Goal: Task Accomplishment & Management: Complete application form

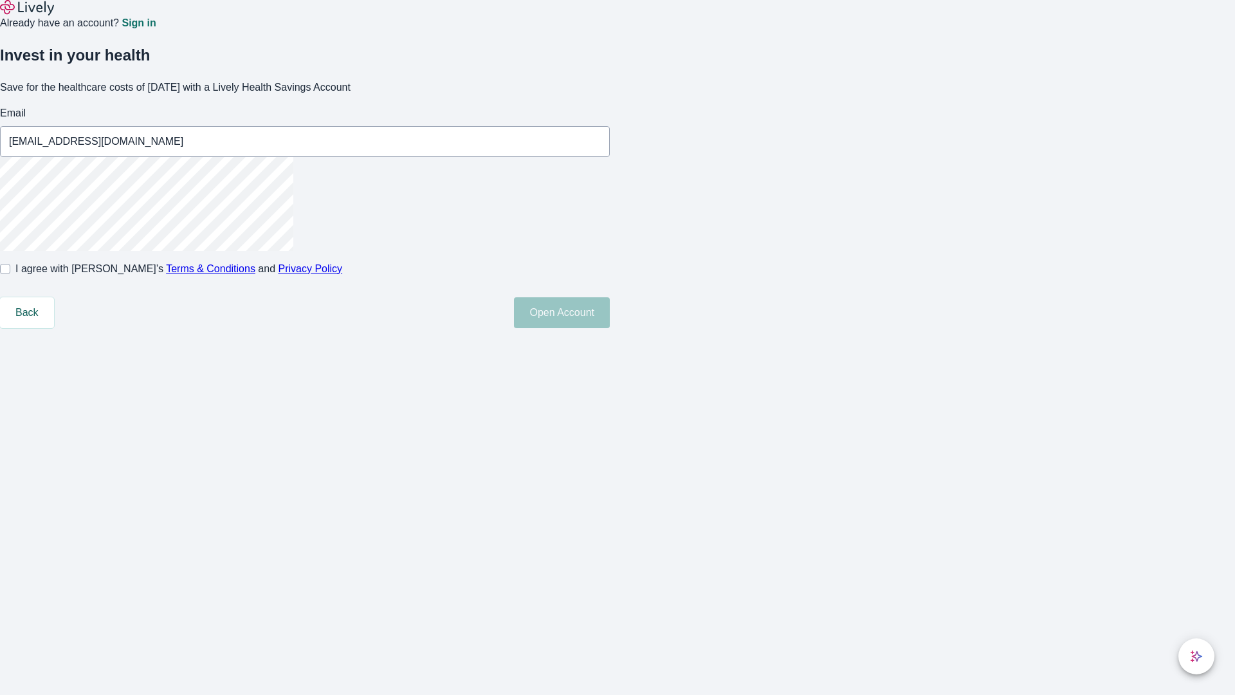
click at [10, 274] on input "I agree with Lively’s Terms & Conditions and Privacy Policy" at bounding box center [5, 269] width 10 height 10
checkbox input "true"
click at [610, 328] on button "Open Account" at bounding box center [562, 312] width 96 height 31
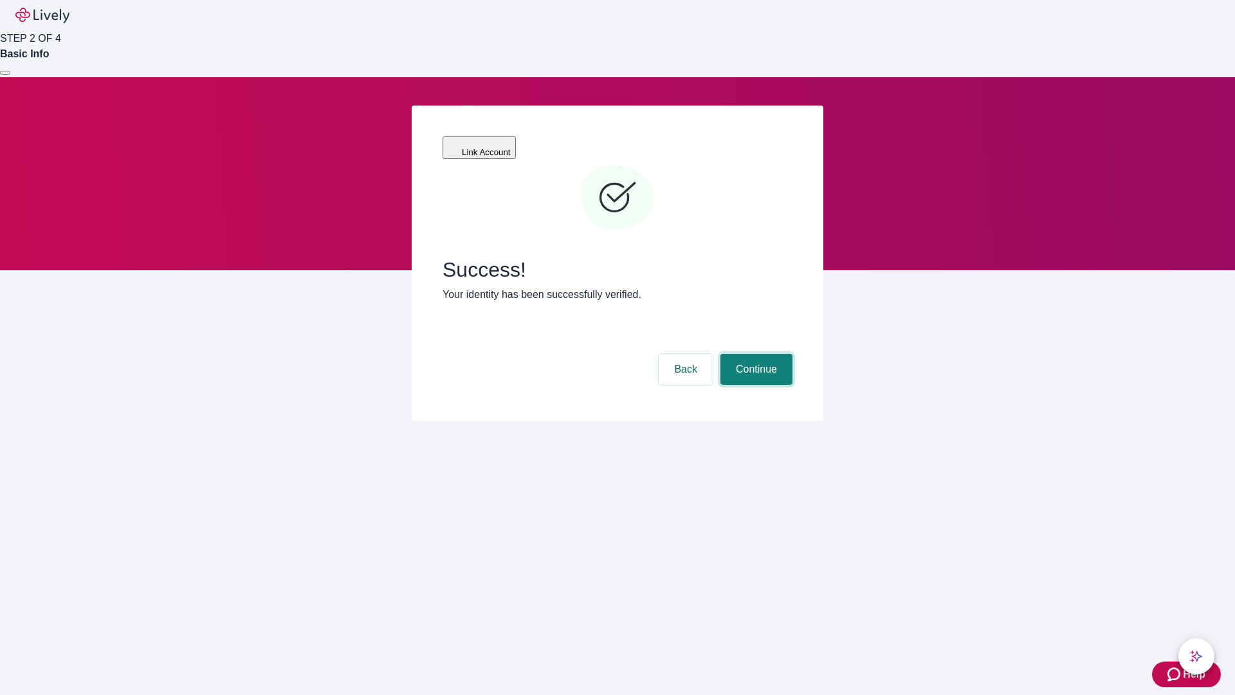
click at [755, 354] on button "Continue" at bounding box center [757, 369] width 72 height 31
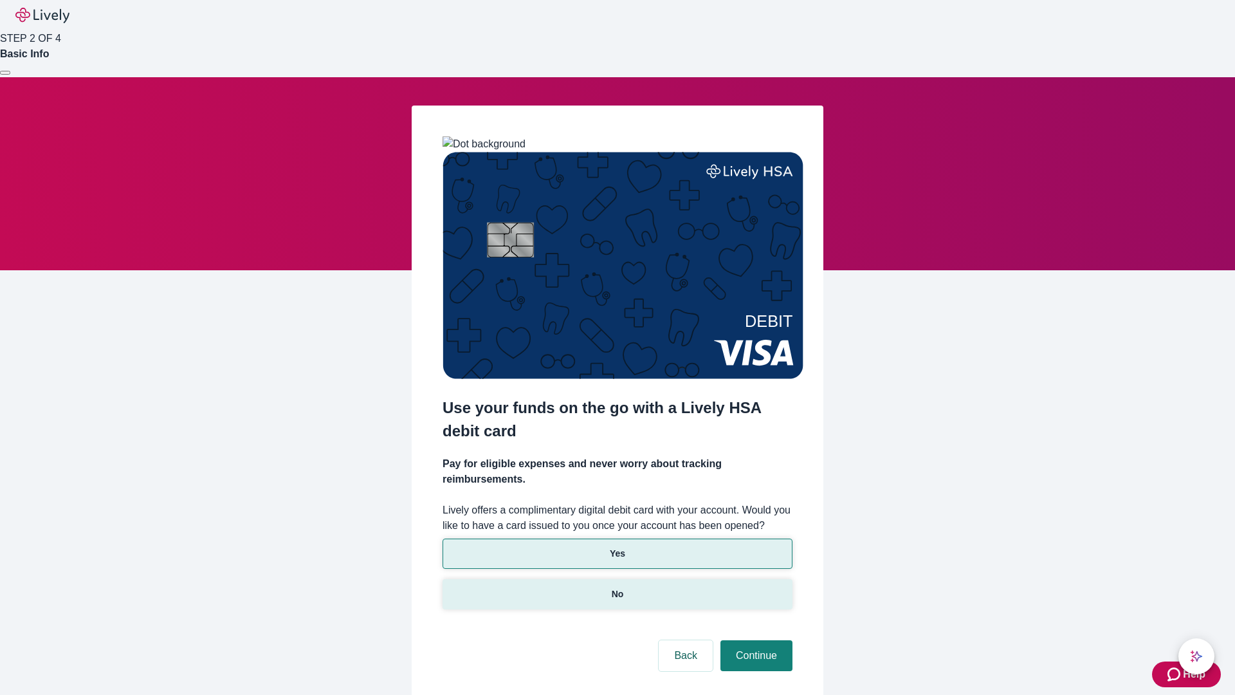
click at [617, 587] on p "No" at bounding box center [618, 594] width 12 height 14
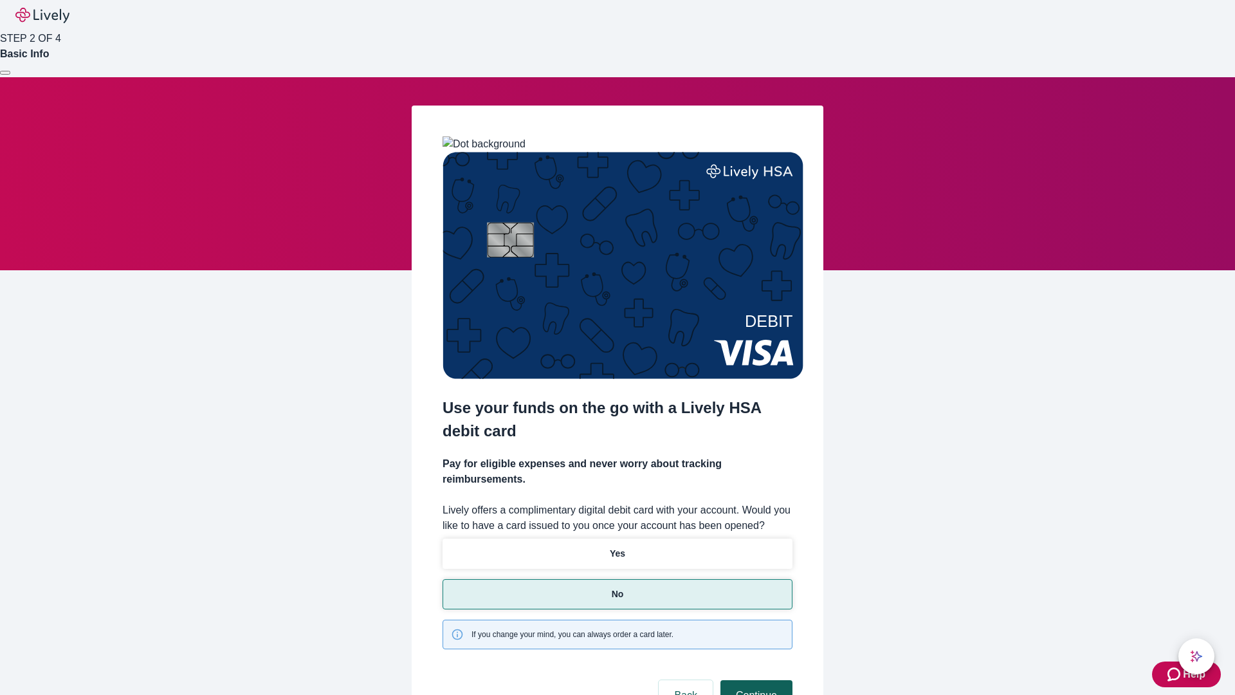
click at [755, 680] on button "Continue" at bounding box center [757, 695] width 72 height 31
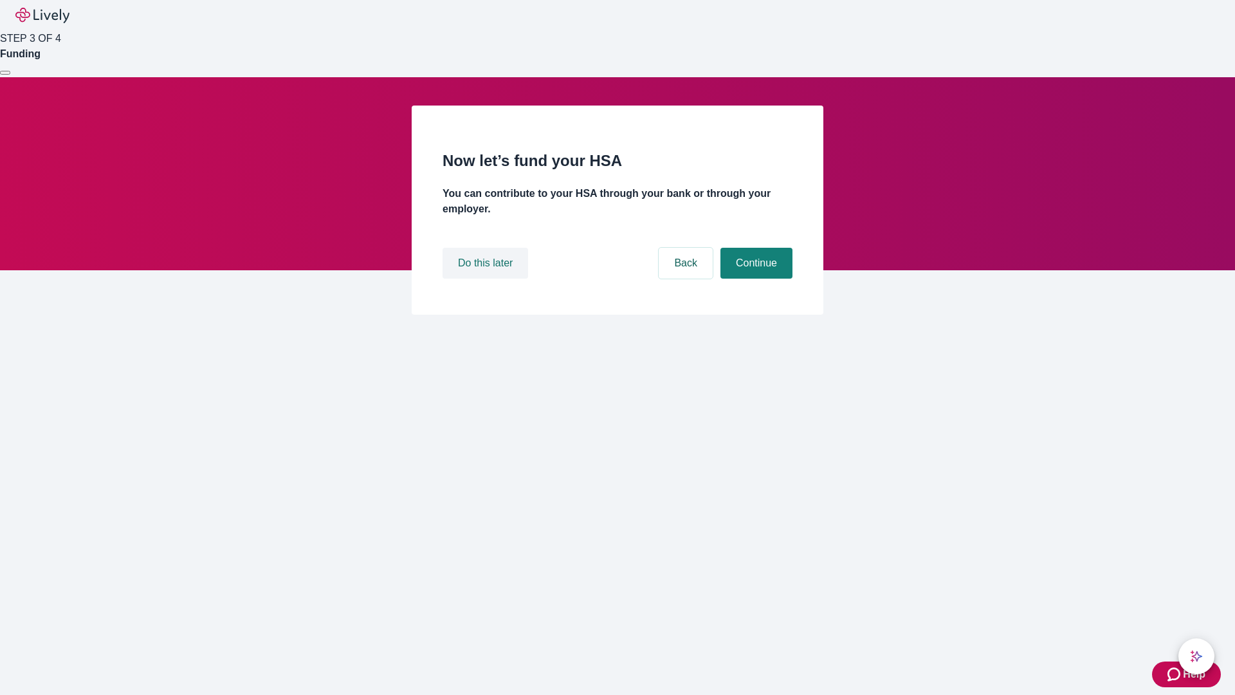
click at [487, 279] on button "Do this later" at bounding box center [486, 263] width 86 height 31
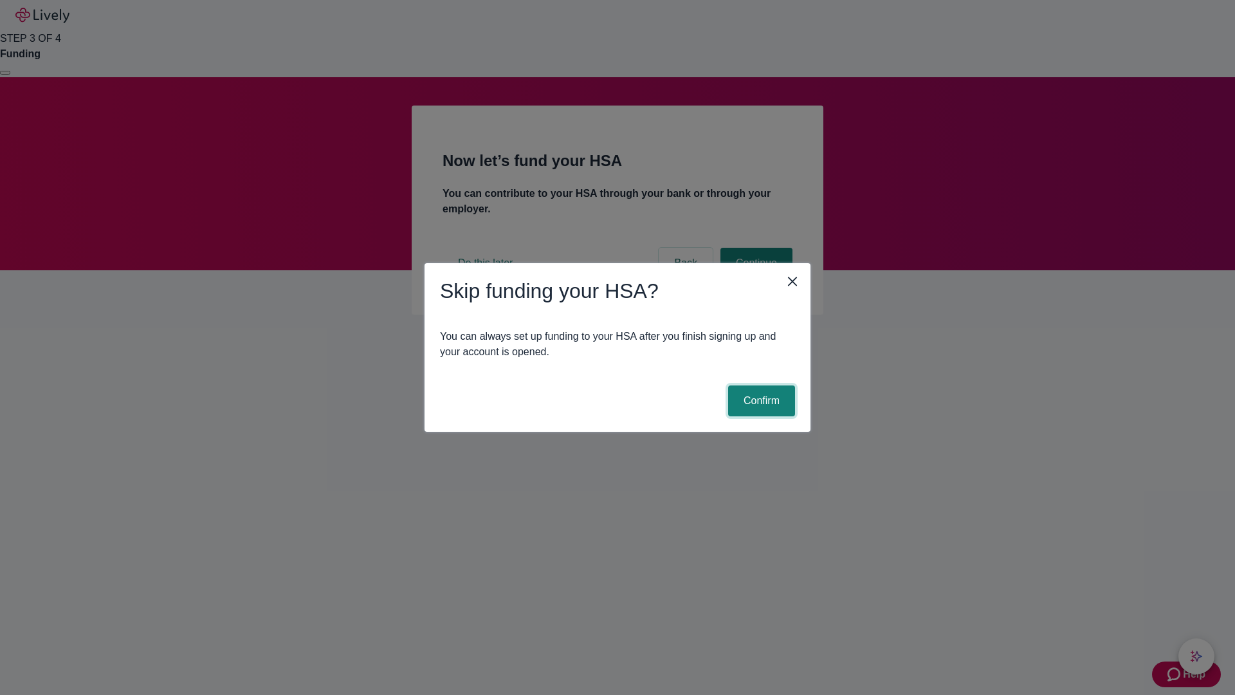
click at [760, 401] on button "Confirm" at bounding box center [761, 400] width 67 height 31
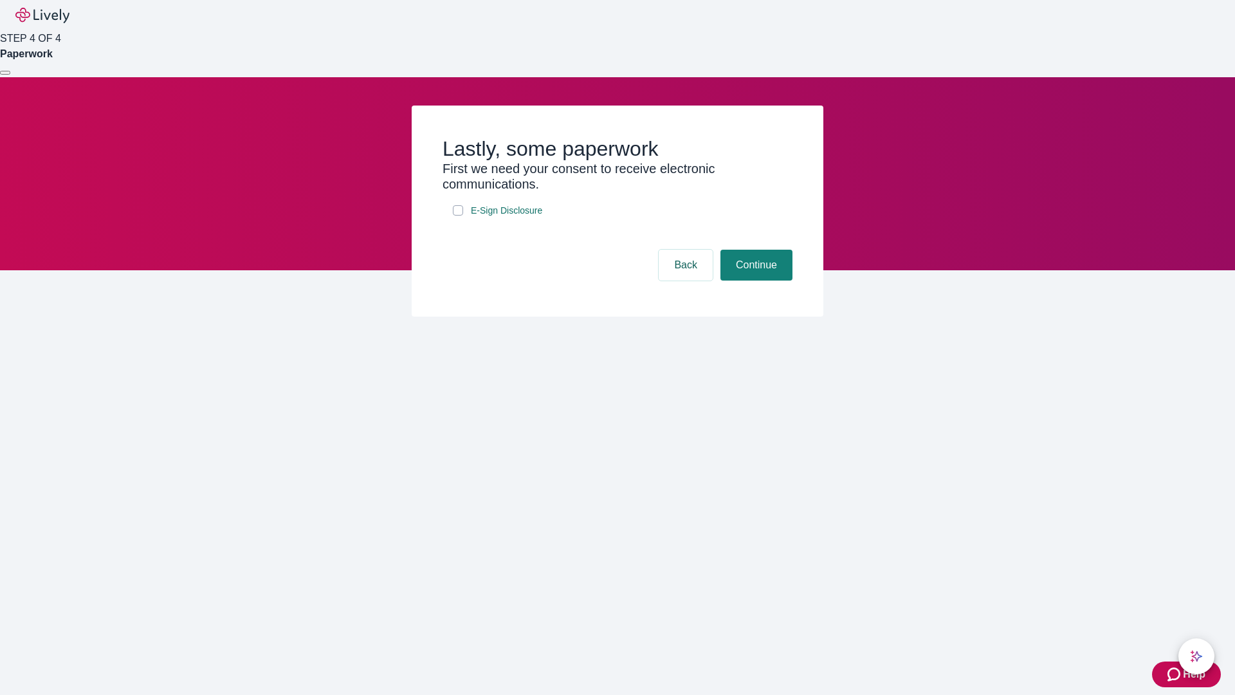
click at [458, 216] on input "E-Sign Disclosure" at bounding box center [458, 210] width 10 height 10
checkbox input "true"
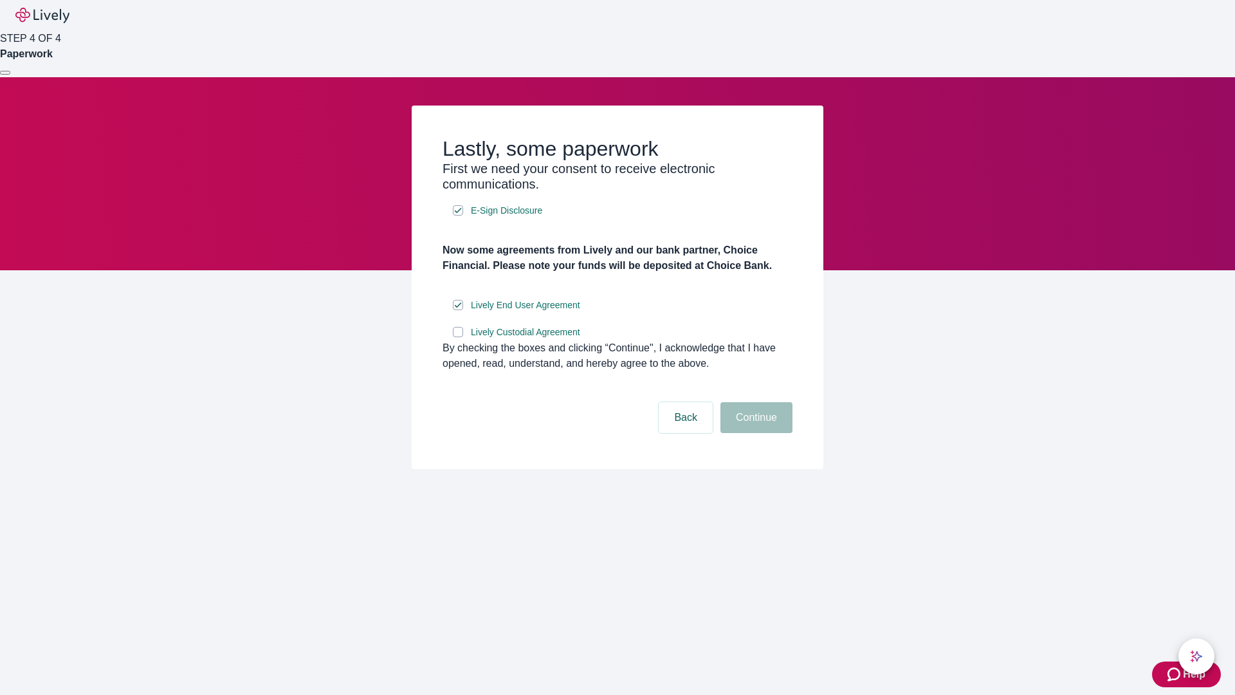
click at [458, 337] on input "Lively Custodial Agreement" at bounding box center [458, 332] width 10 height 10
checkbox input "true"
click at [755, 433] on button "Continue" at bounding box center [757, 417] width 72 height 31
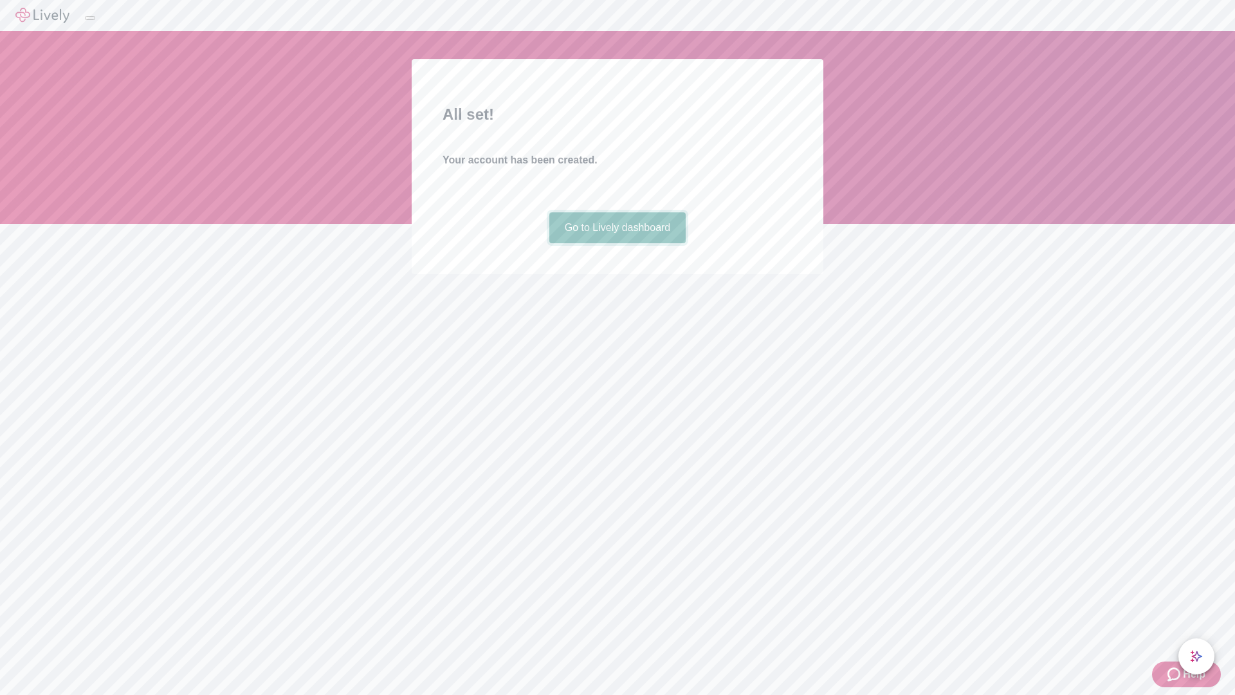
click at [617, 243] on link "Go to Lively dashboard" at bounding box center [617, 227] width 137 height 31
